Goal: Information Seeking & Learning: Learn about a topic

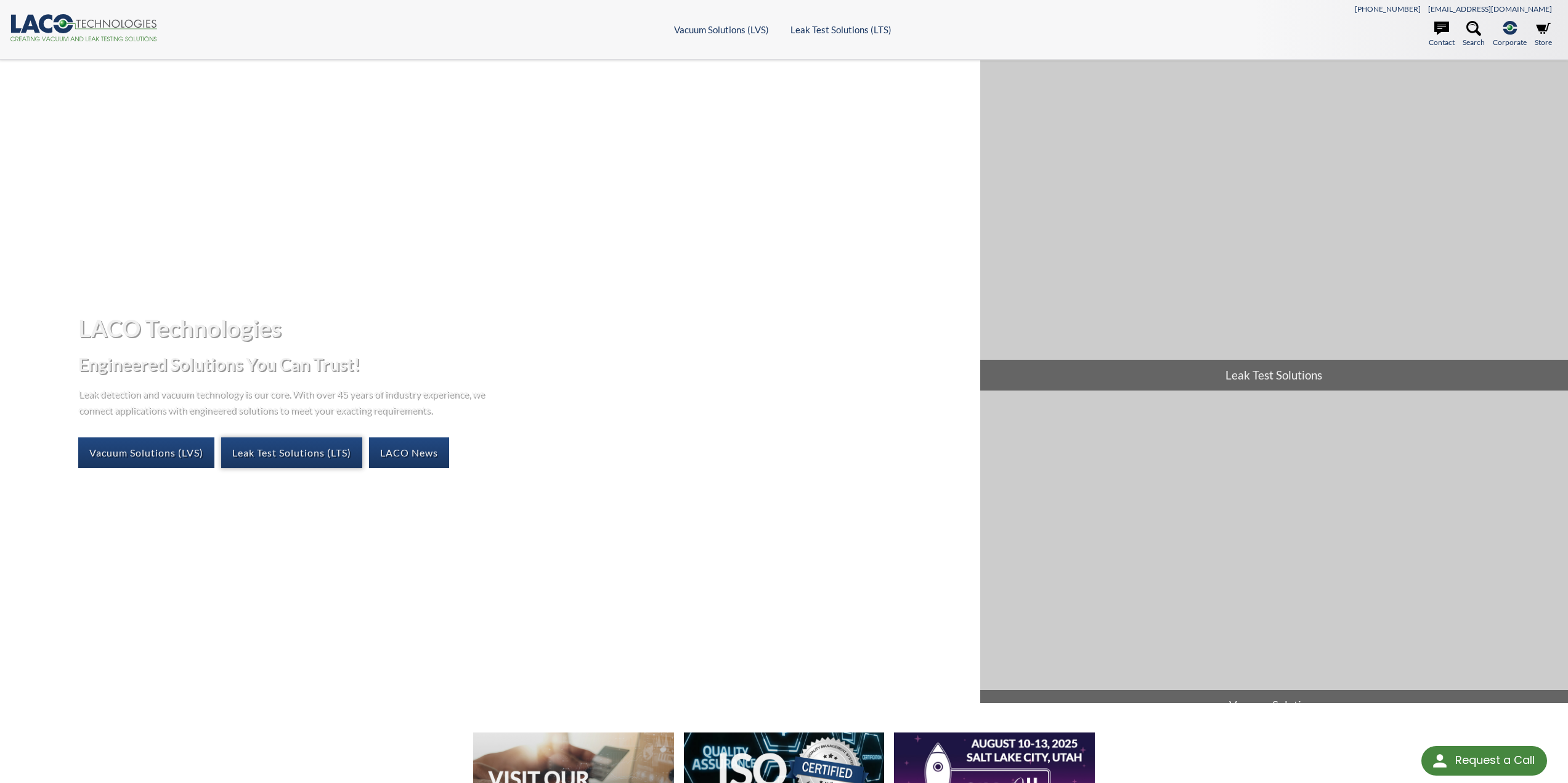
click at [258, 454] on link "Leak Test Solutions (LTS)" at bounding box center [292, 452] width 141 height 31
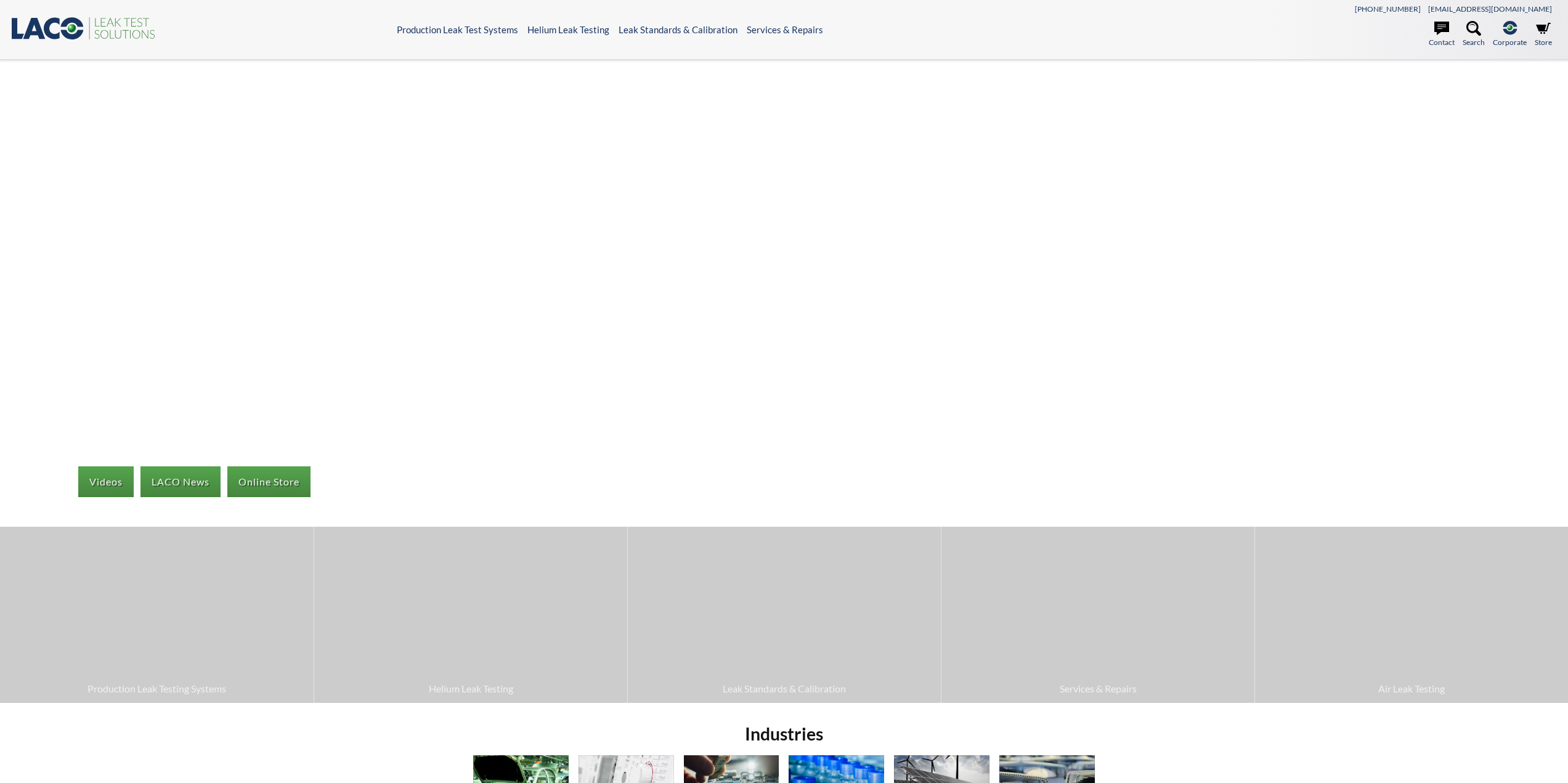
select select "Language Translate Widget"
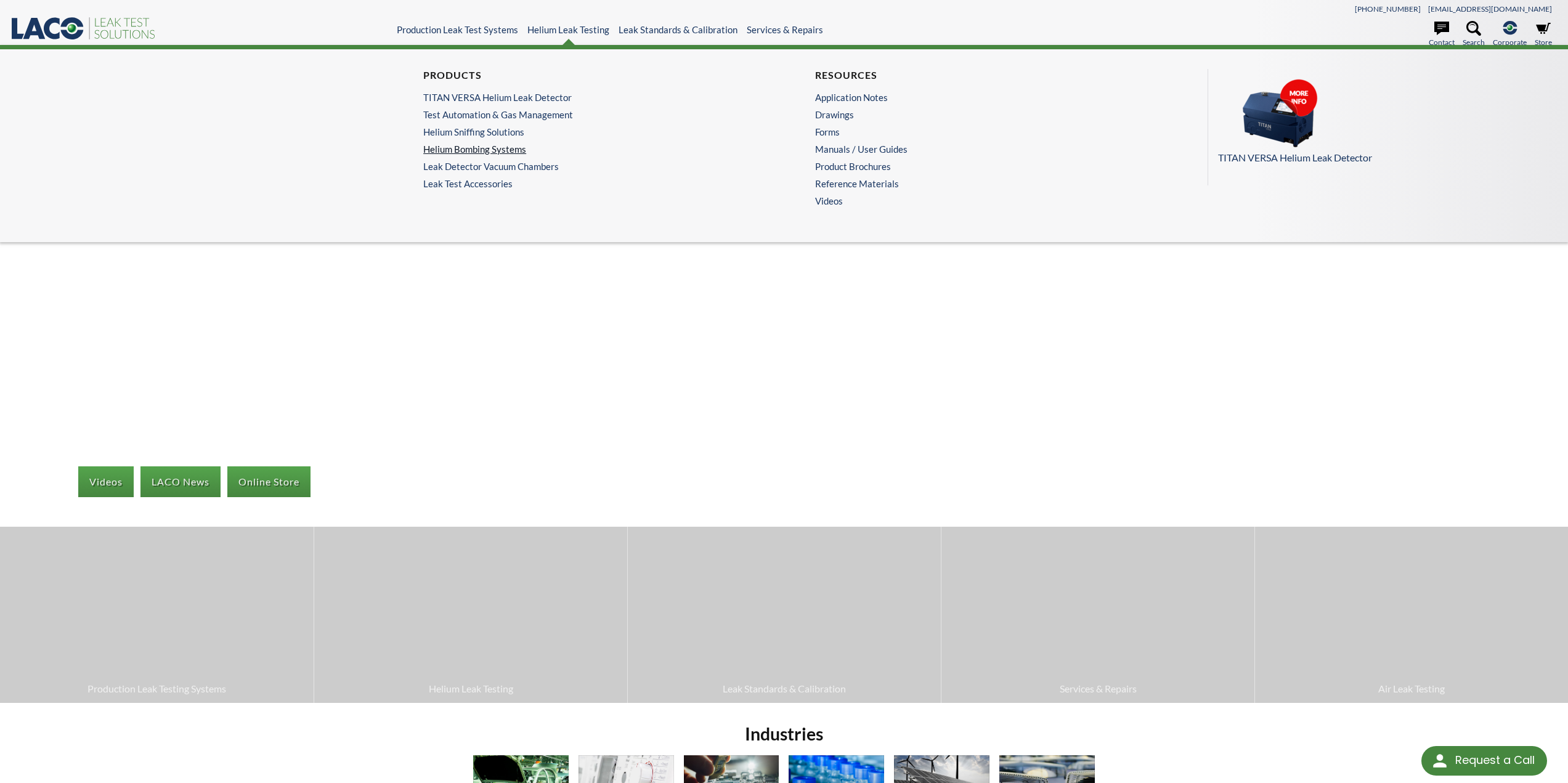
click at [476, 149] on link "Helium Bombing Systems" at bounding box center [584, 149] width 323 height 11
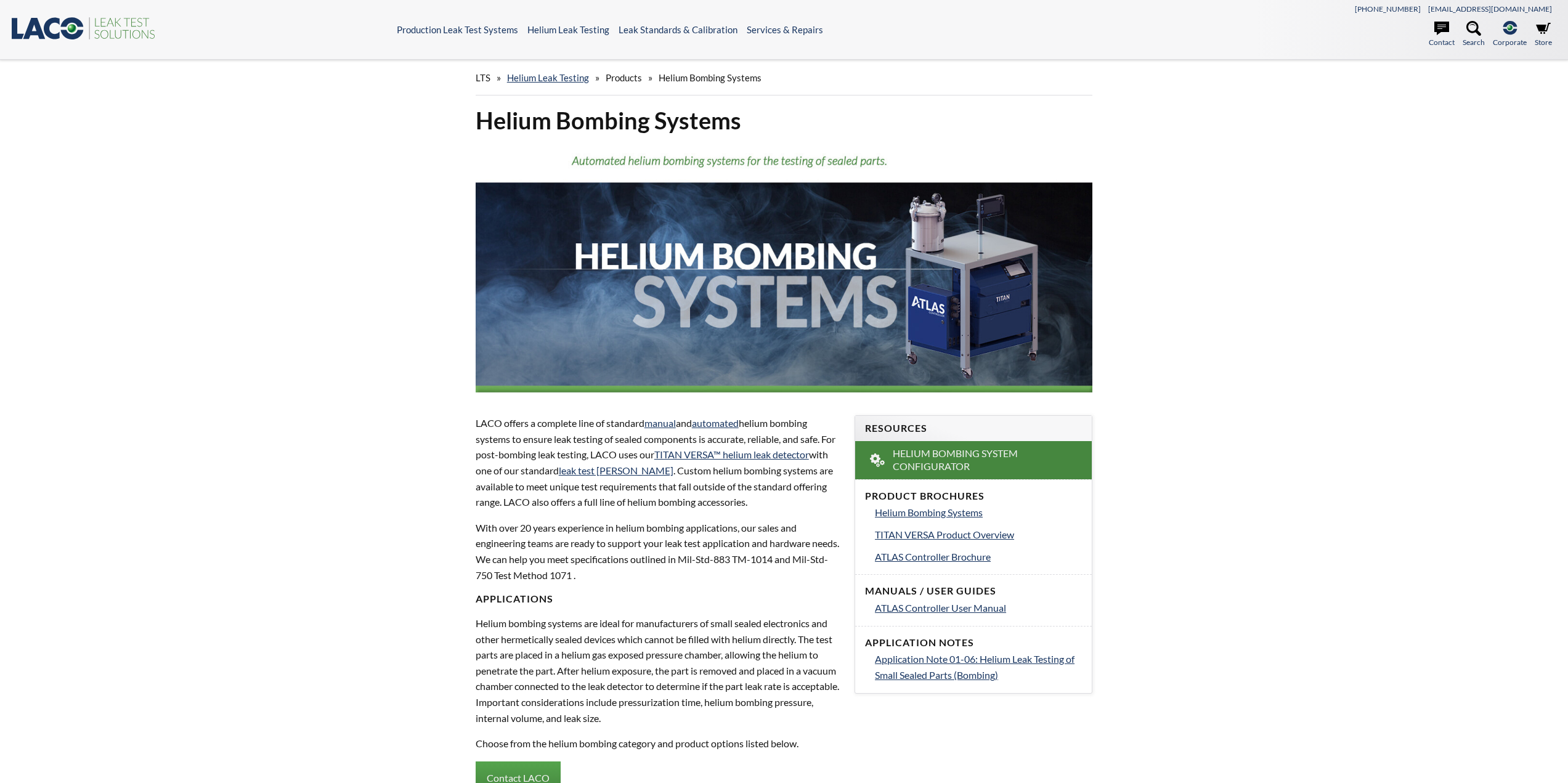
select select "Language Translate Widget"
click at [62, 28] on icon ".st0{fill:#193661;} .st1{fill:url(#SVGID_1_);} .st2{fill:#46883F;} .st3{fill:no…" at bounding box center [84, 28] width 148 height 25
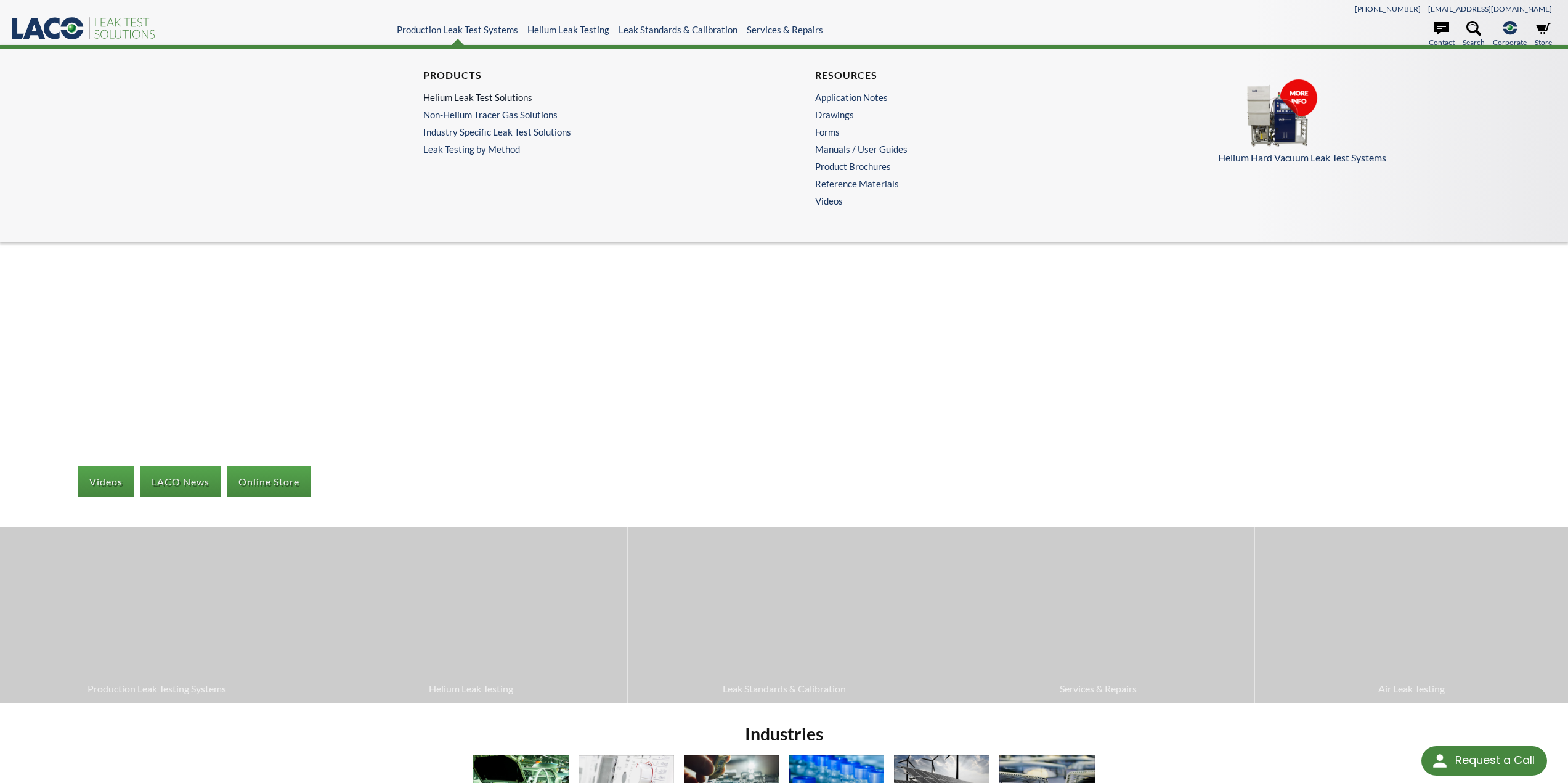
click at [489, 97] on link "Helium Leak Test Solutions" at bounding box center [584, 97] width 323 height 11
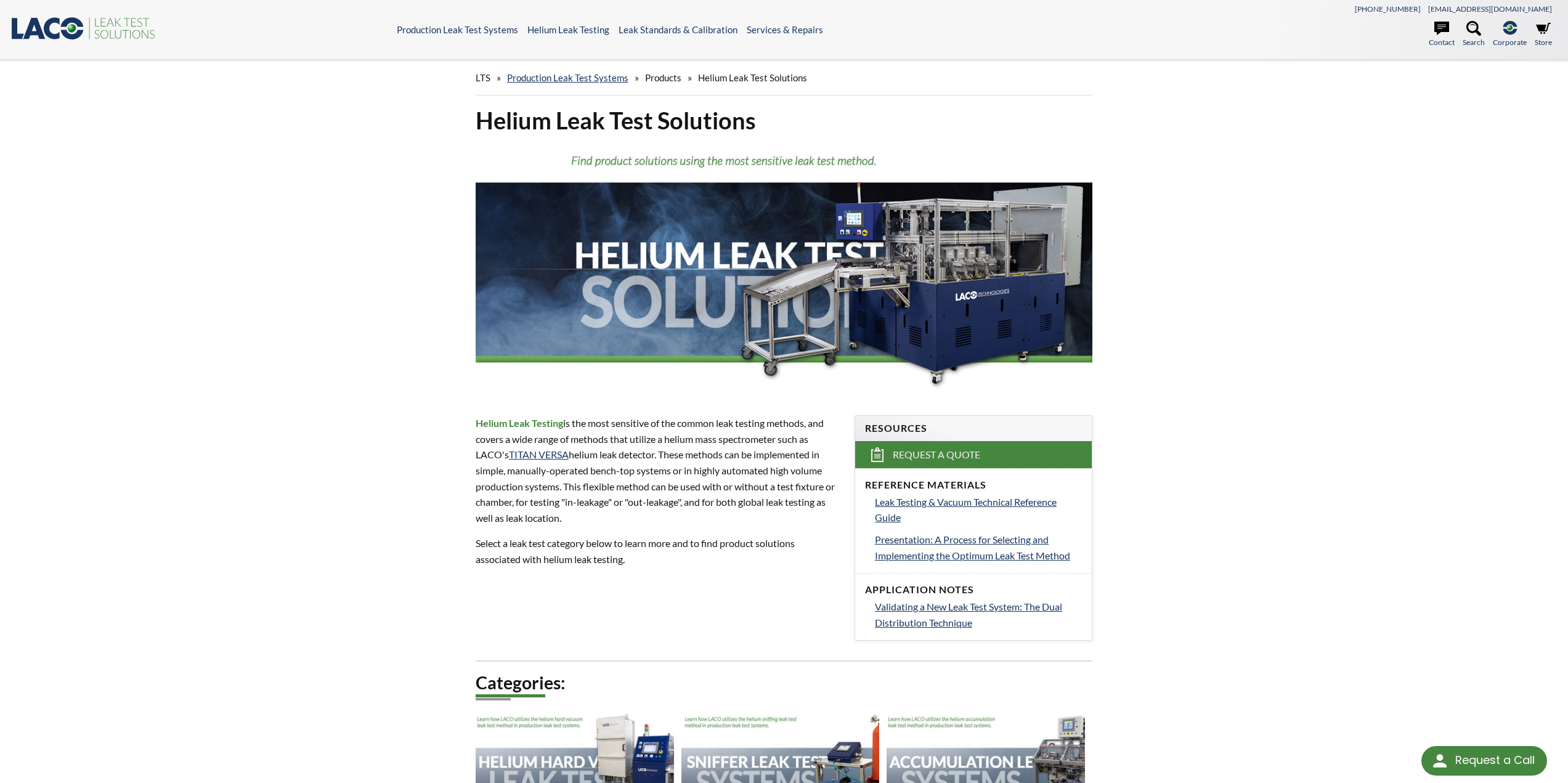
click at [78, 30] on icon ".st0{fill:#193661;} .st1{fill:url(#SVGID_1_);} .st2{fill:#46883F;} .st3{fill:no…" at bounding box center [84, 28] width 148 height 25
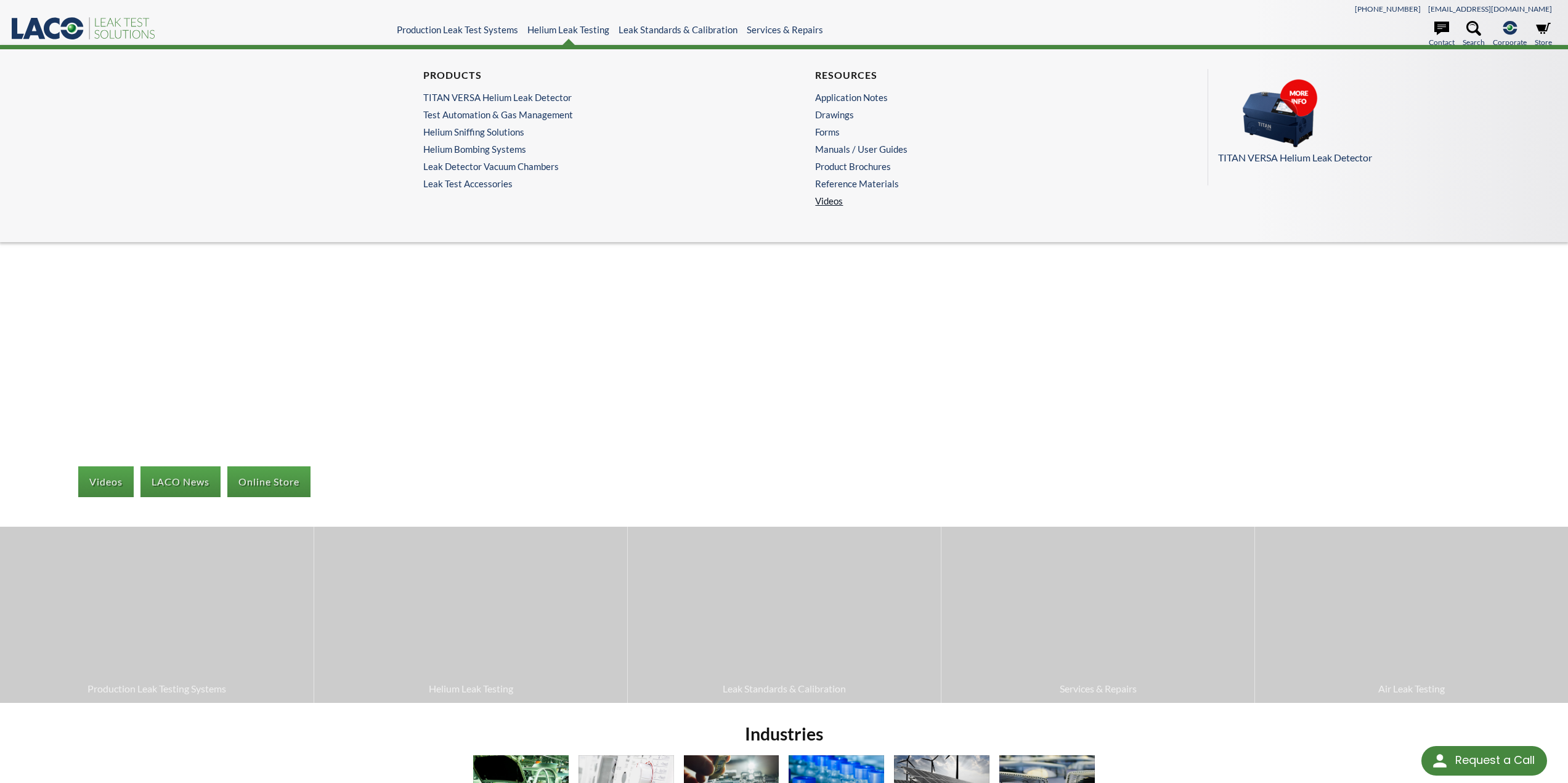
click at [832, 199] on link "Videos" at bounding box center [979, 201] width 329 height 11
